Goal: Complete application form

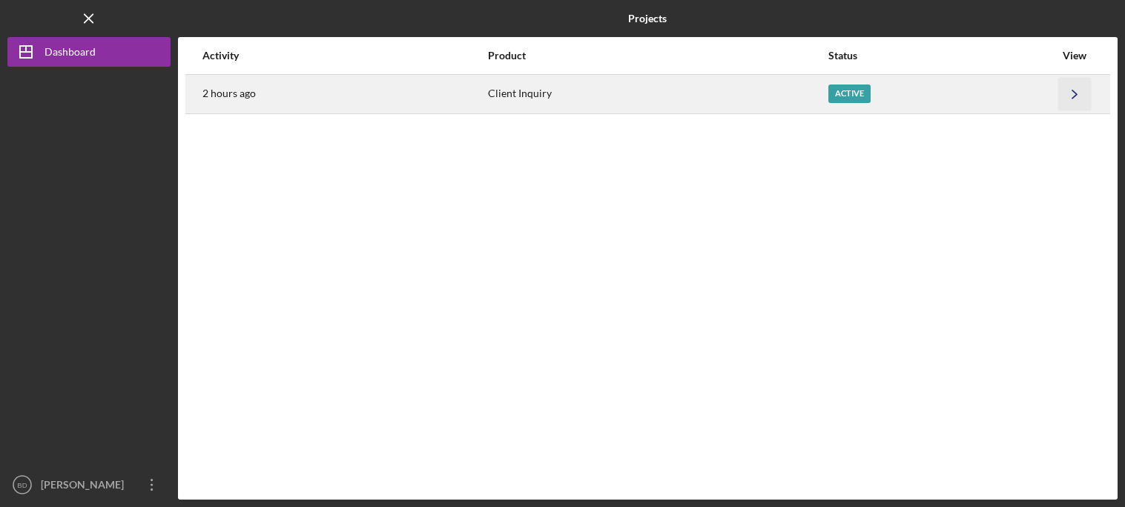
click at [1073, 85] on icon "Icon/Navigate" at bounding box center [1074, 93] width 33 height 33
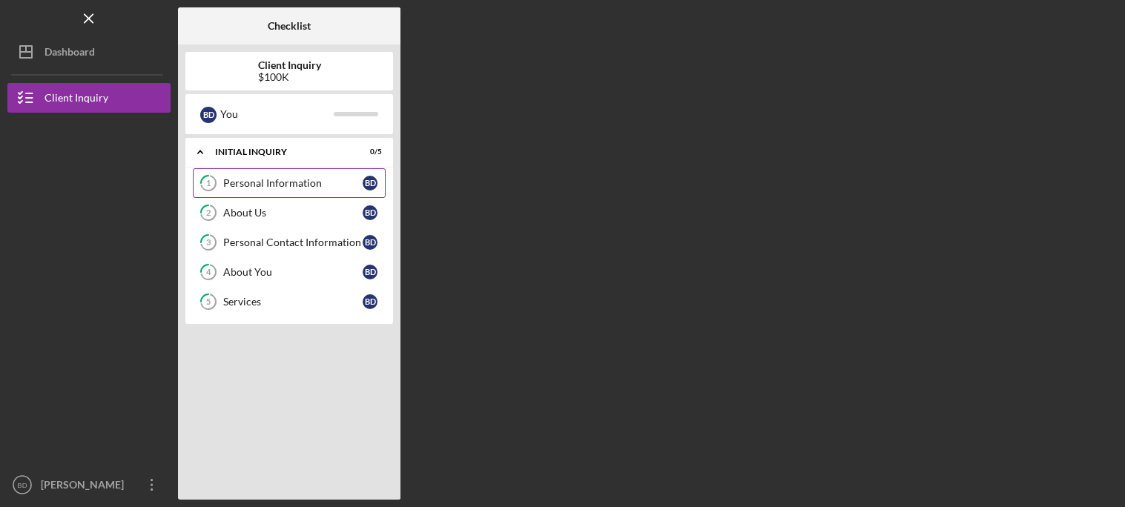
click at [256, 188] on div "Personal Information" at bounding box center [292, 183] width 139 height 12
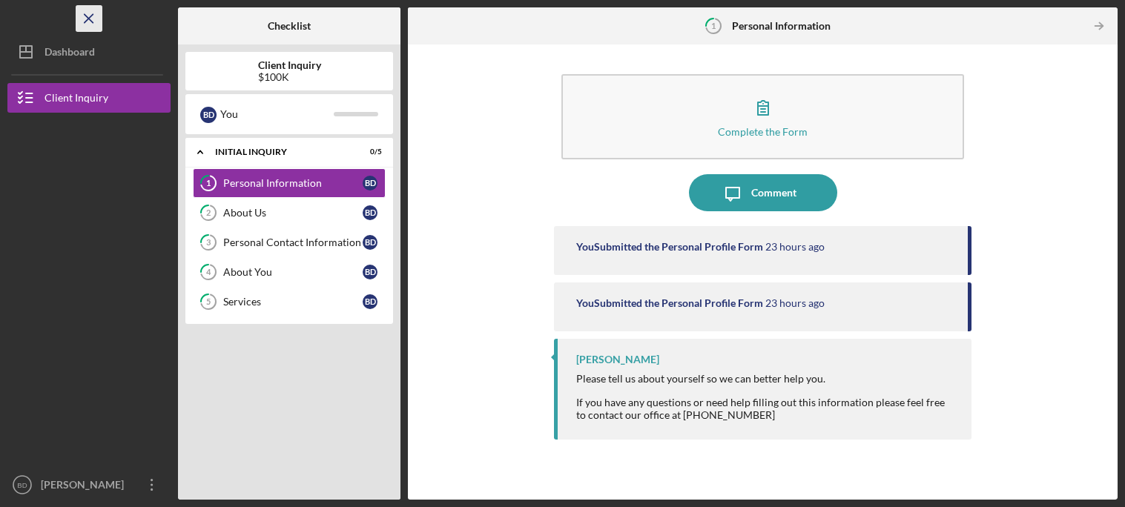
click at [96, 27] on icon "Icon/Menu Close" at bounding box center [89, 18] width 33 height 33
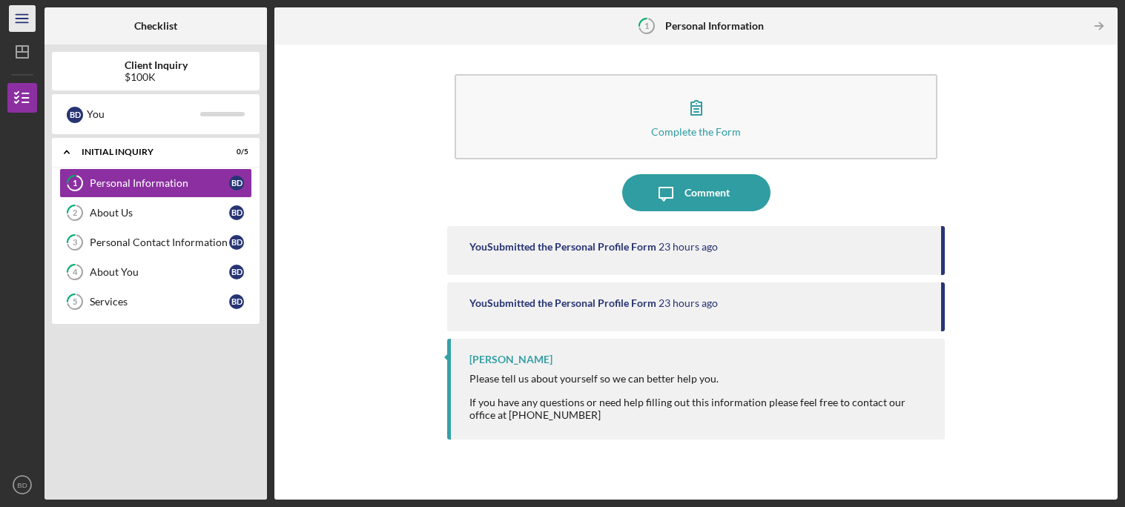
click at [20, 28] on icon "Icon/Menu" at bounding box center [22, 18] width 33 height 33
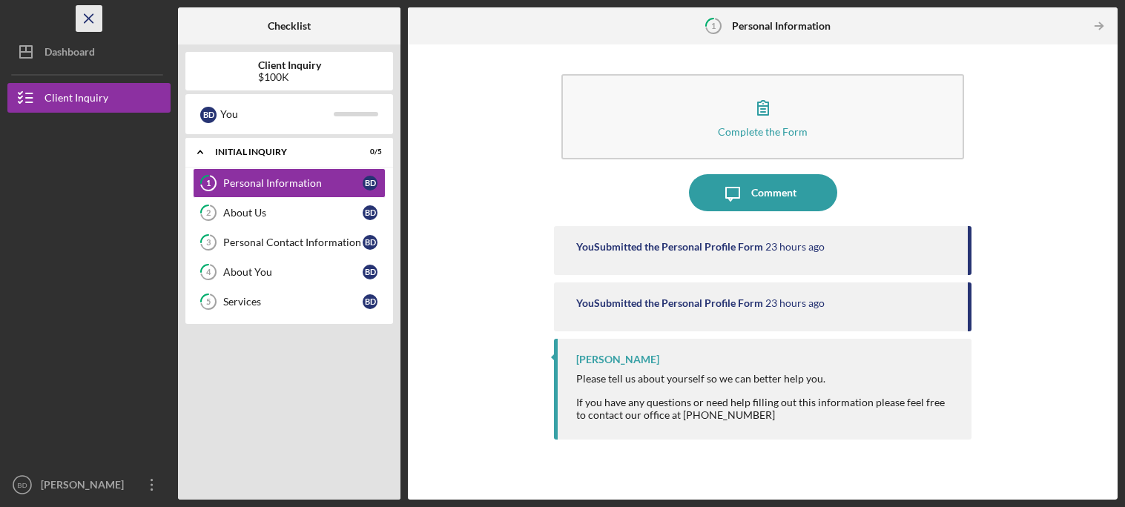
click at [86, 20] on icon "Icon/Menu Close" at bounding box center [89, 18] width 33 height 33
